Goal: Task Accomplishment & Management: Manage account settings

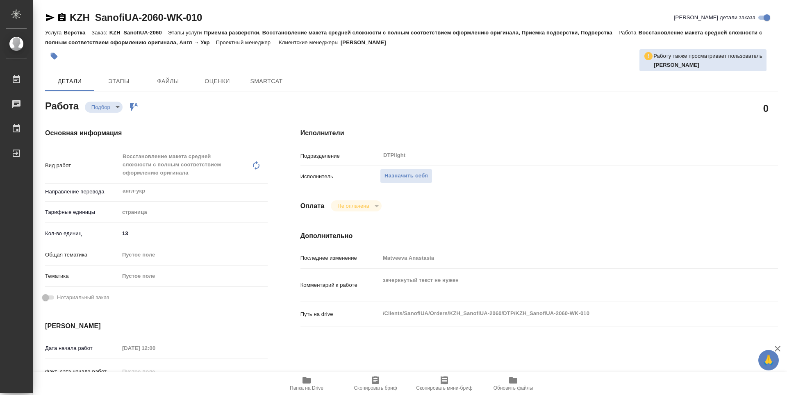
type textarea "x"
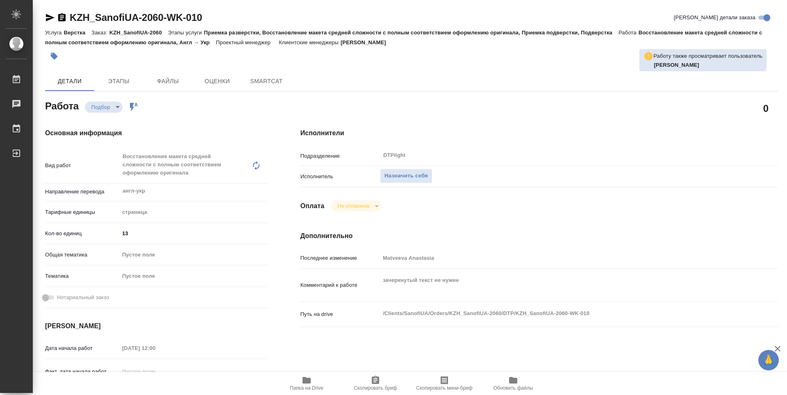
type textarea "x"
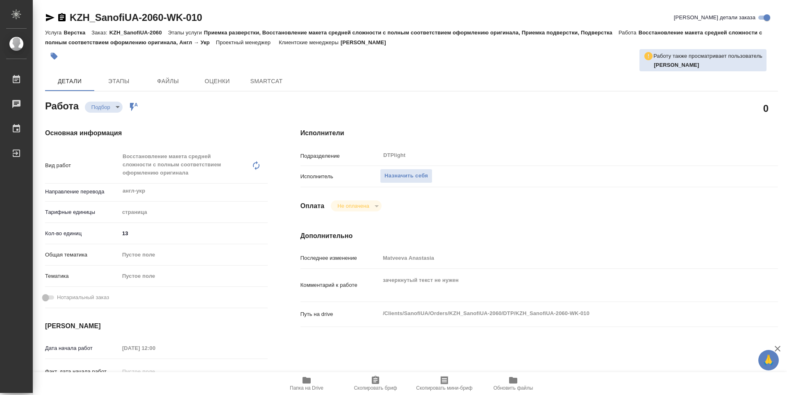
type textarea "x"
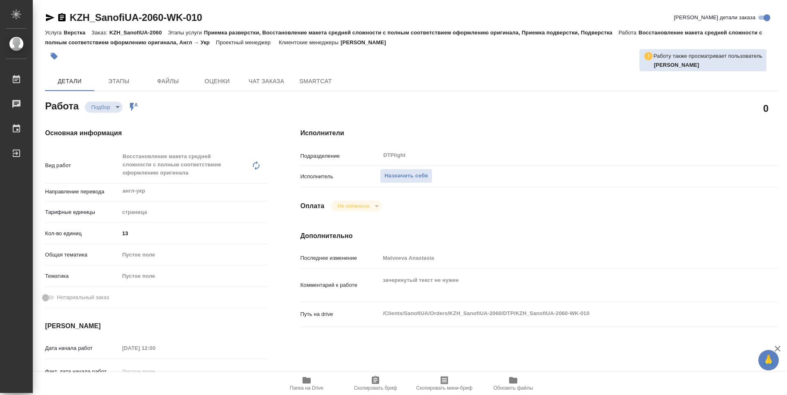
click at [309, 382] on icon "button" at bounding box center [306, 380] width 8 height 7
type textarea "x"
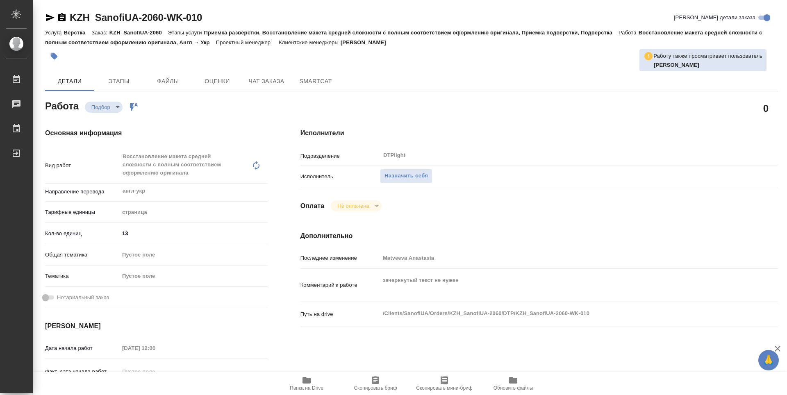
type textarea "x"
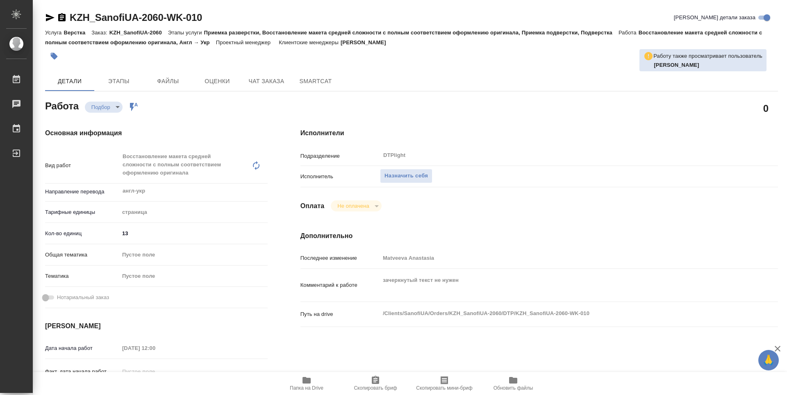
type textarea "x"
click at [412, 171] on button "Назначить себя" at bounding box center [406, 176] width 52 height 14
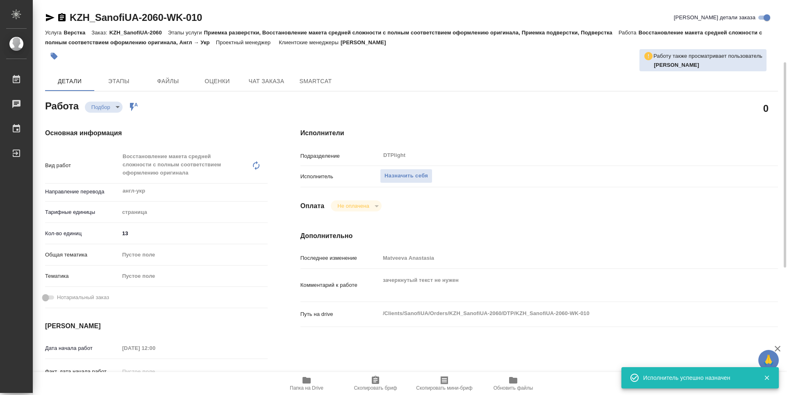
scroll to position [123, 0]
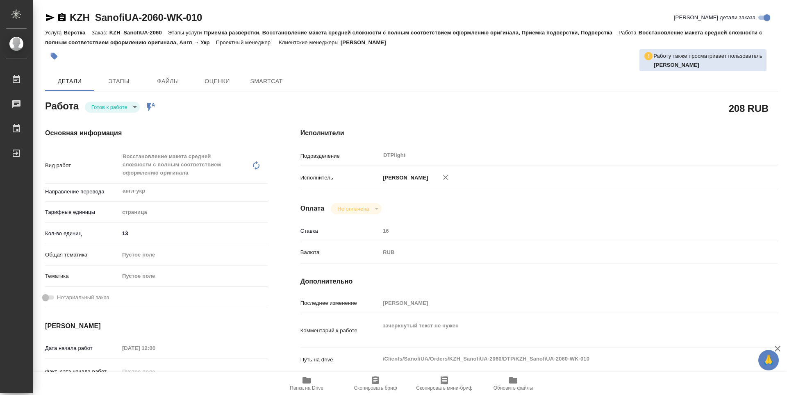
type textarea "x"
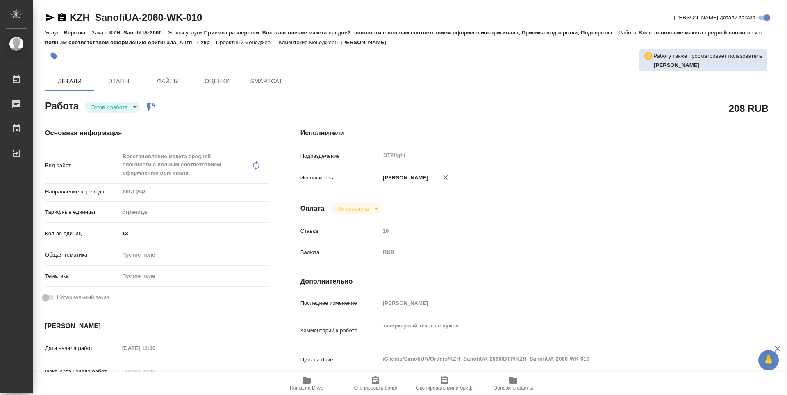
type textarea "x"
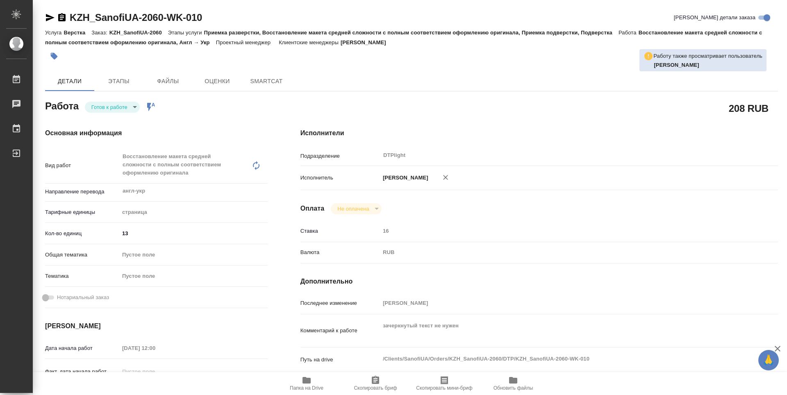
type textarea "x"
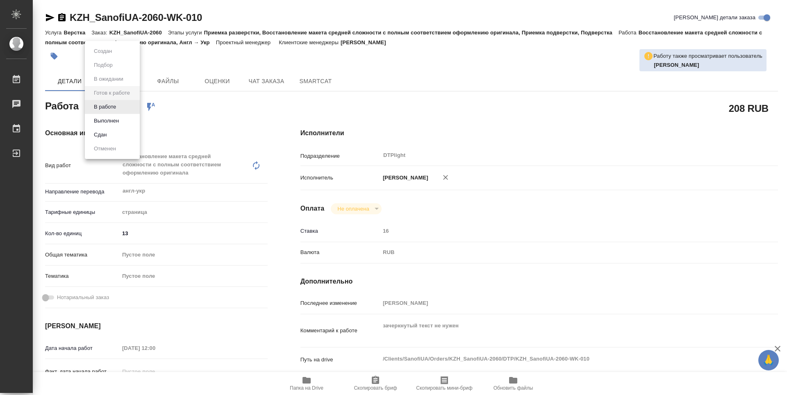
click at [134, 107] on body "🙏 .cls-1 fill:#fff; AWATERA Guselnikov Roman Работы Чаты График Выйти KZH_Sanof…" at bounding box center [393, 197] width 787 height 395
type textarea "x"
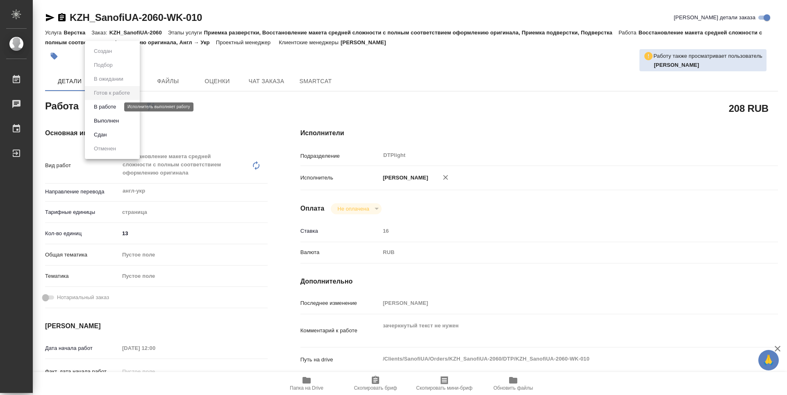
type textarea "x"
click at [112, 109] on button "В работе" at bounding box center [104, 106] width 27 height 9
type textarea "x"
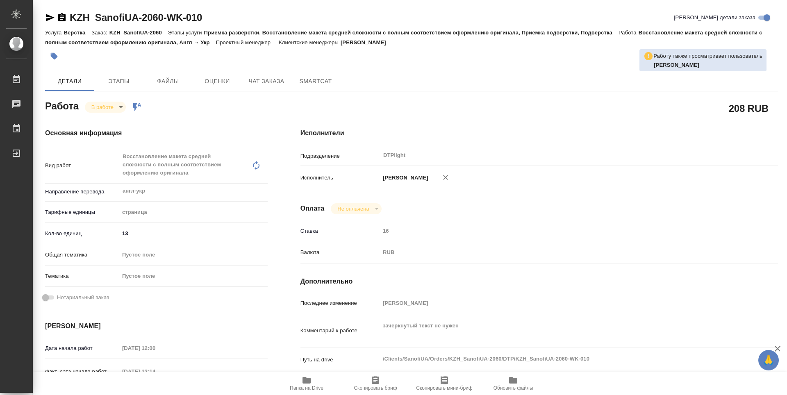
type textarea "x"
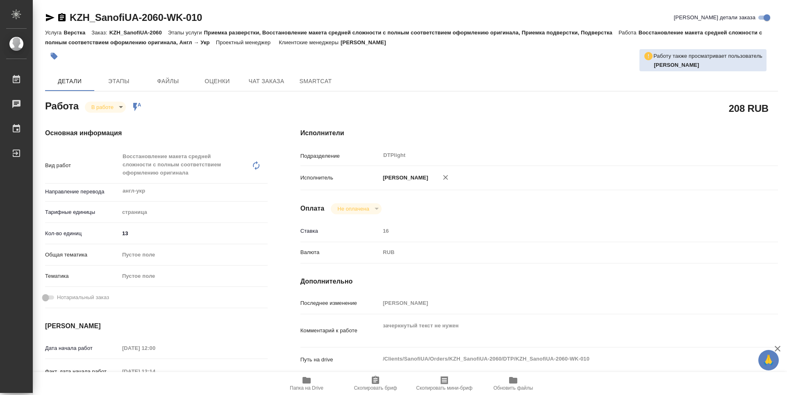
type textarea "x"
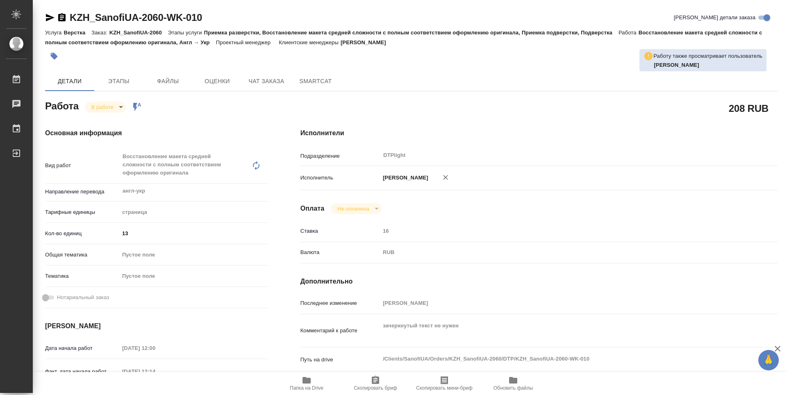
type textarea "x"
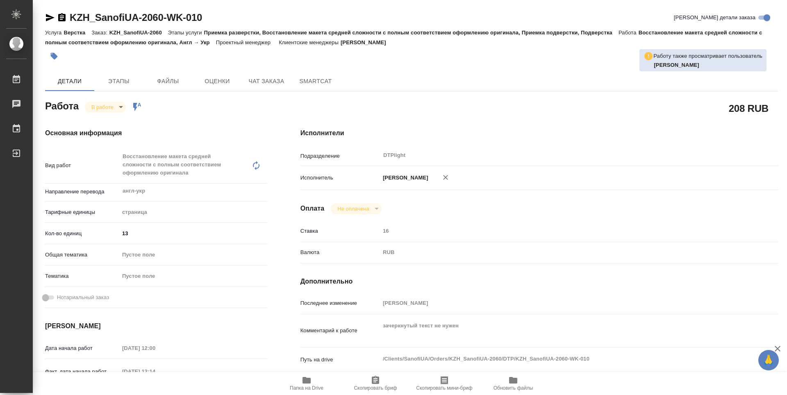
type textarea "x"
click at [62, 18] on icon "button" at bounding box center [61, 17] width 7 height 8
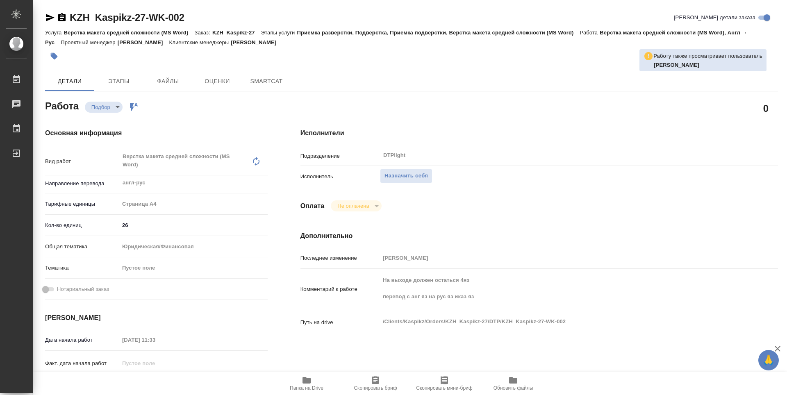
type textarea "x"
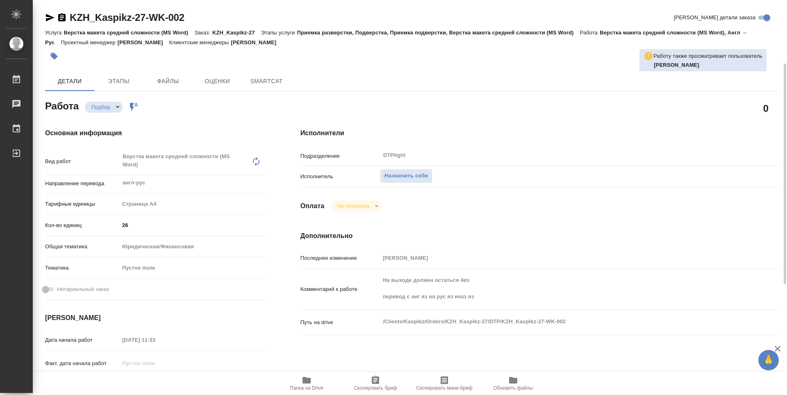
scroll to position [41, 0]
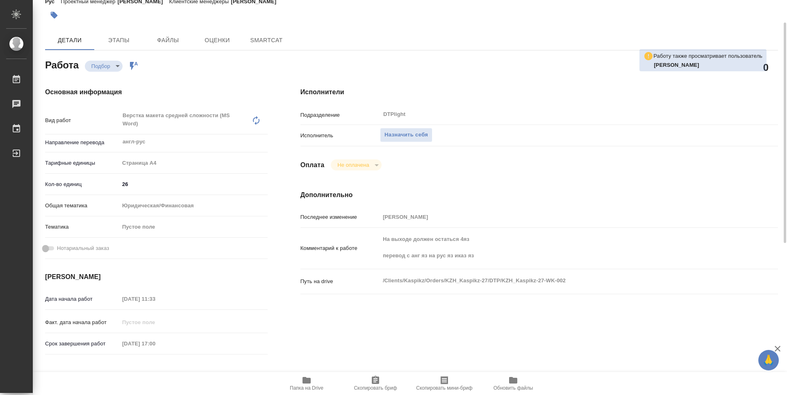
type textarea "x"
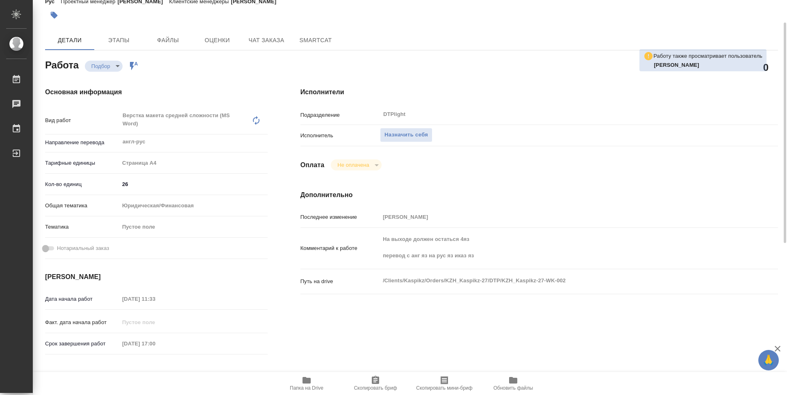
type textarea "x"
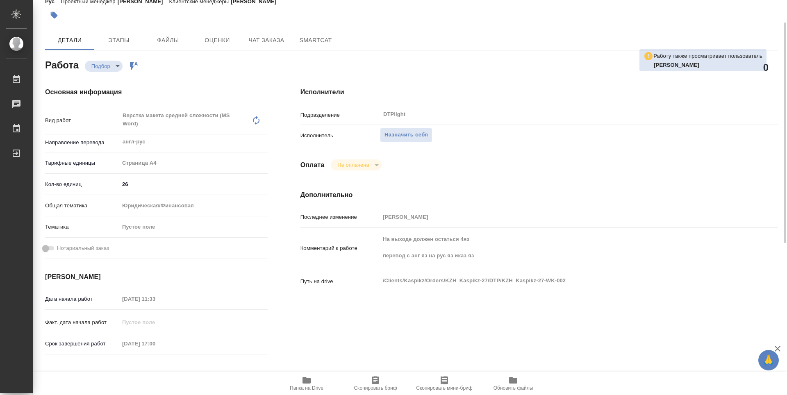
type textarea "x"
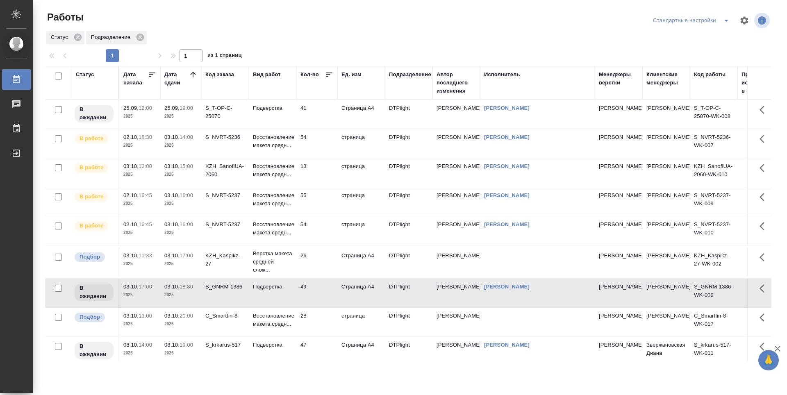
click at [320, 138] on td "54" at bounding box center [316, 143] width 41 height 29
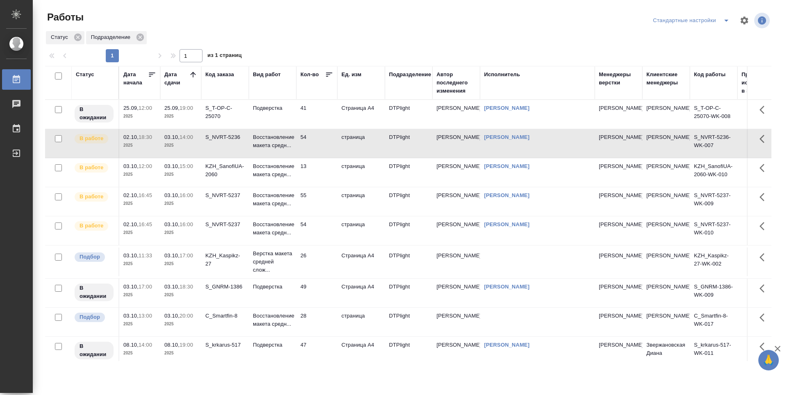
click at [316, 171] on td "13" at bounding box center [316, 172] width 41 height 29
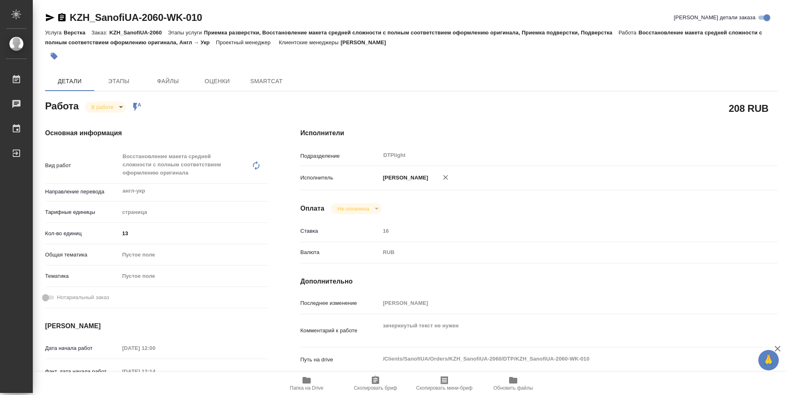
type textarea "x"
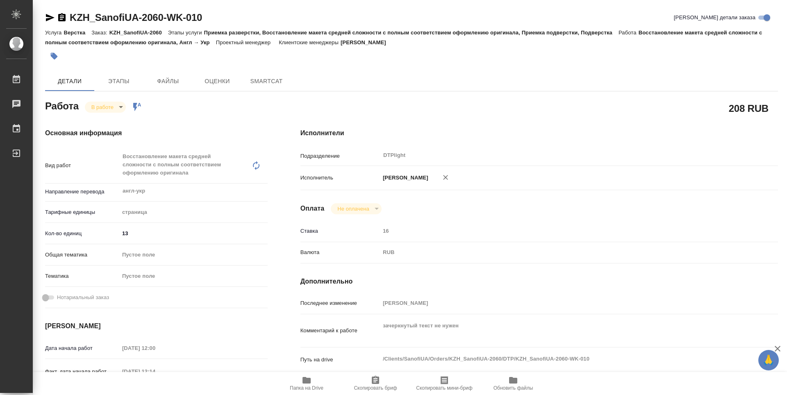
type textarea "x"
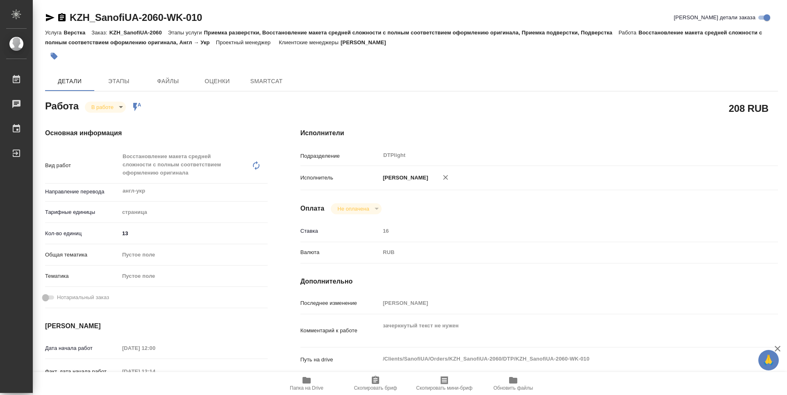
type textarea "x"
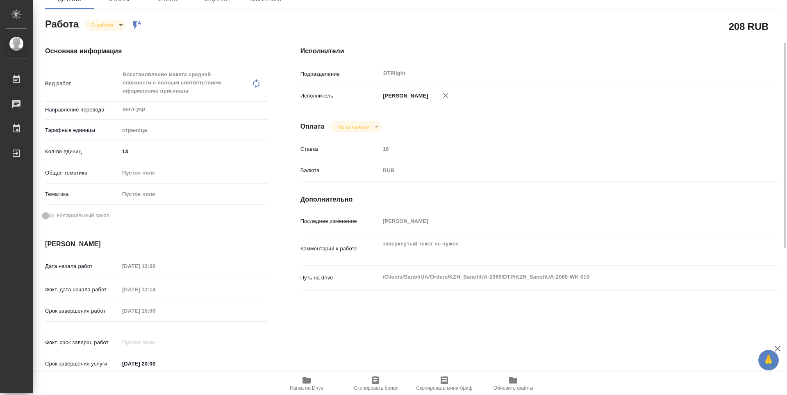
type textarea "x"
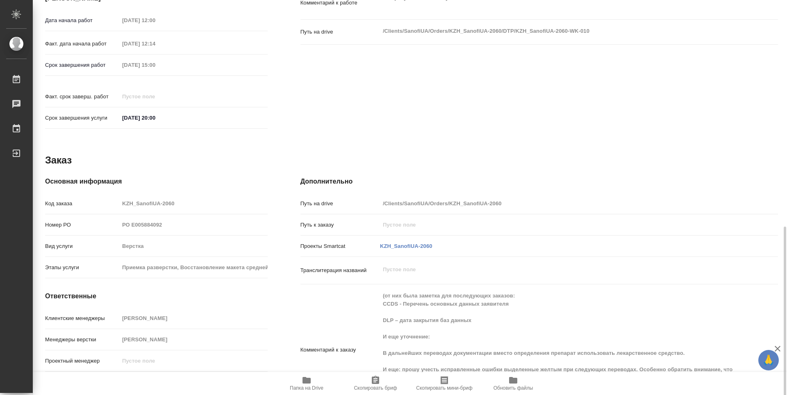
scroll to position [365, 0]
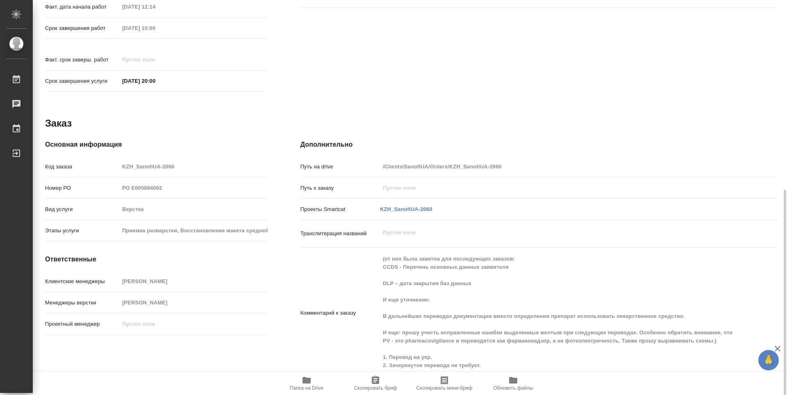
type textarea "x"
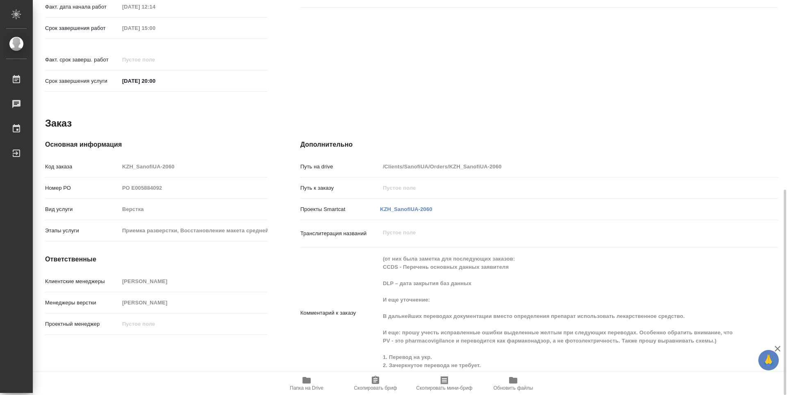
type textarea "x"
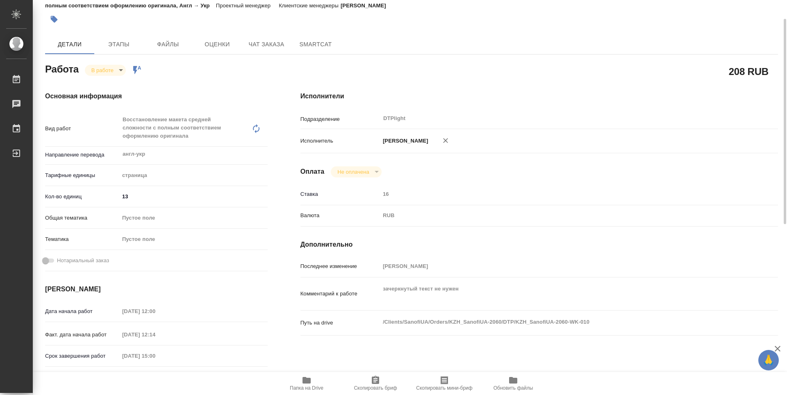
scroll to position [0, 0]
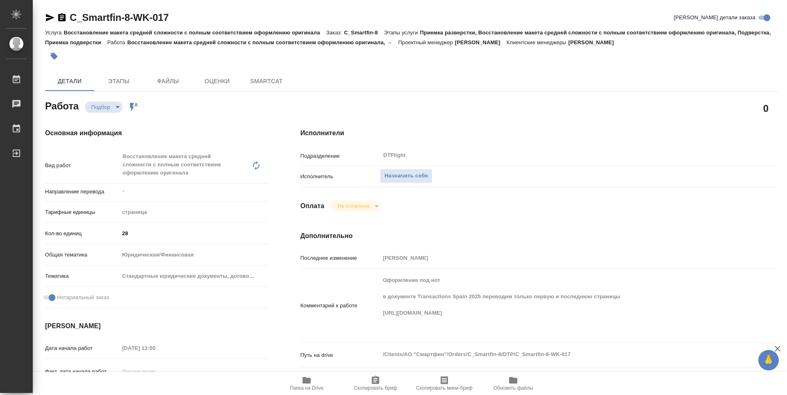
type textarea "x"
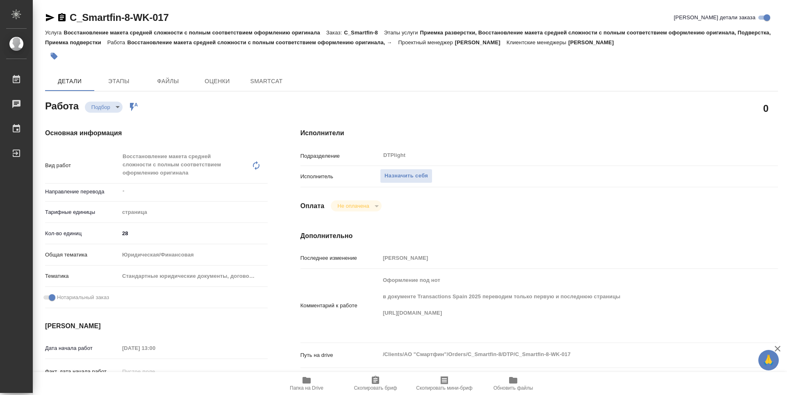
type textarea "x"
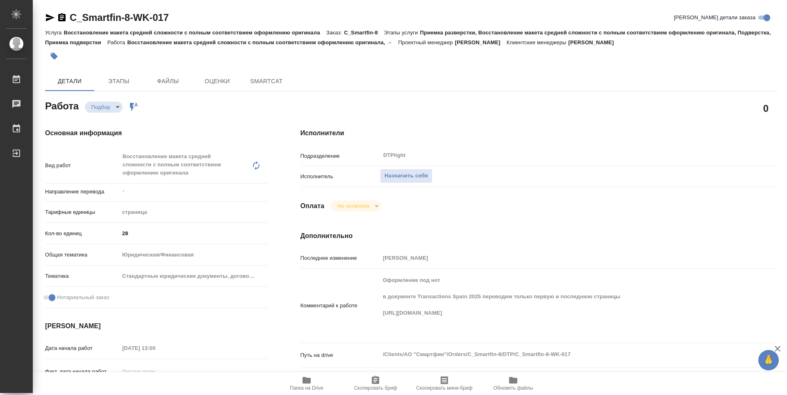
scroll to position [82, 0]
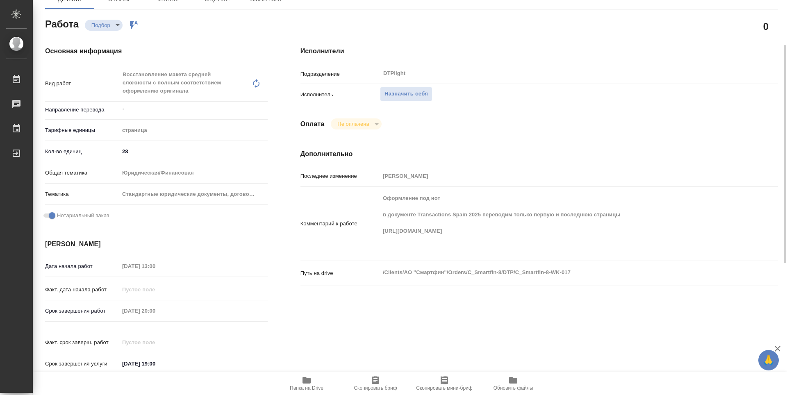
type textarea "x"
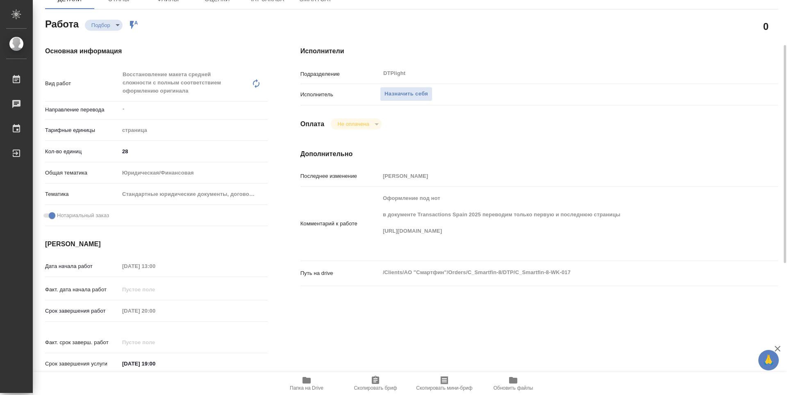
type textarea "x"
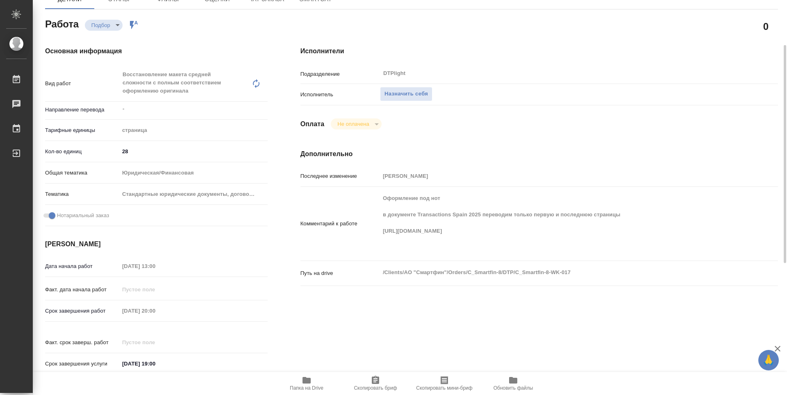
type textarea "x"
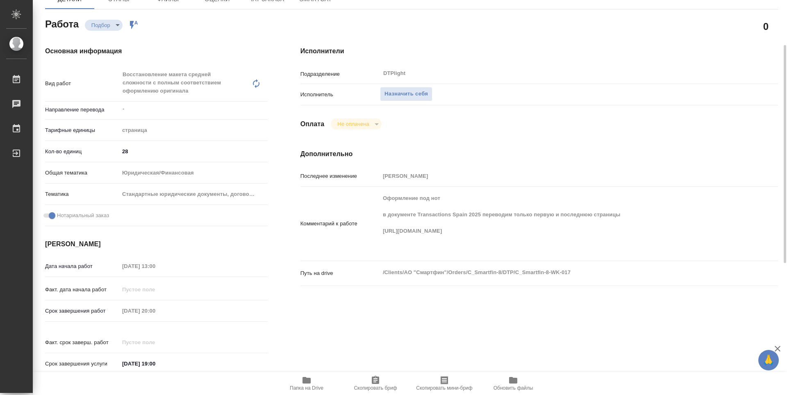
click at [305, 382] on icon "button" at bounding box center [306, 380] width 8 height 7
